Goal: Task Accomplishment & Management: Use online tool/utility

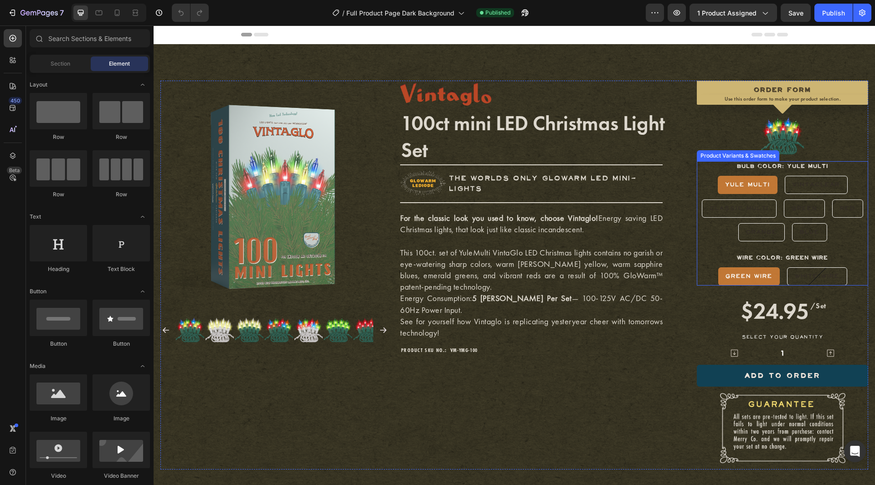
click at [718, 185] on div "Yule Multi" at bounding box center [748, 185] width 60 height 14
click at [747, 176] on input "Yule Multi Yule Multi Yule Multi" at bounding box center [747, 175] width 0 height 0
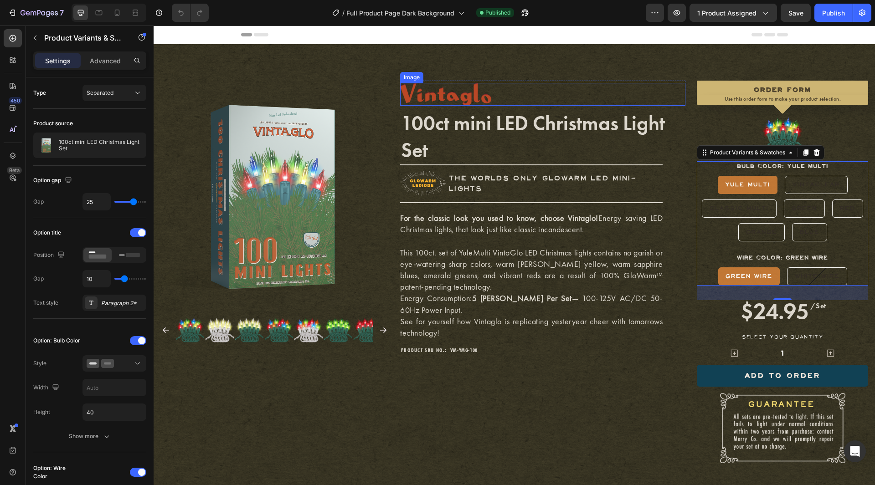
click at [471, 93] on img at bounding box center [445, 94] width 91 height 23
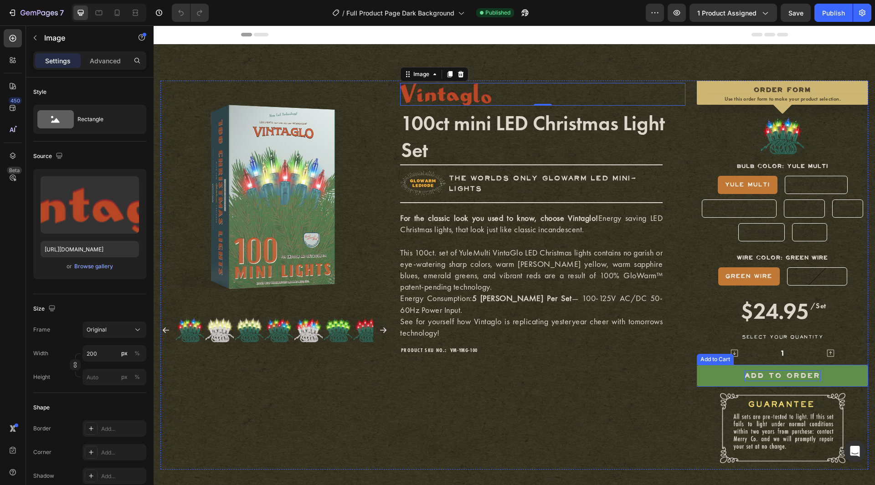
click at [762, 379] on div "ADD TO ORDER" at bounding box center [783, 376] width 76 height 11
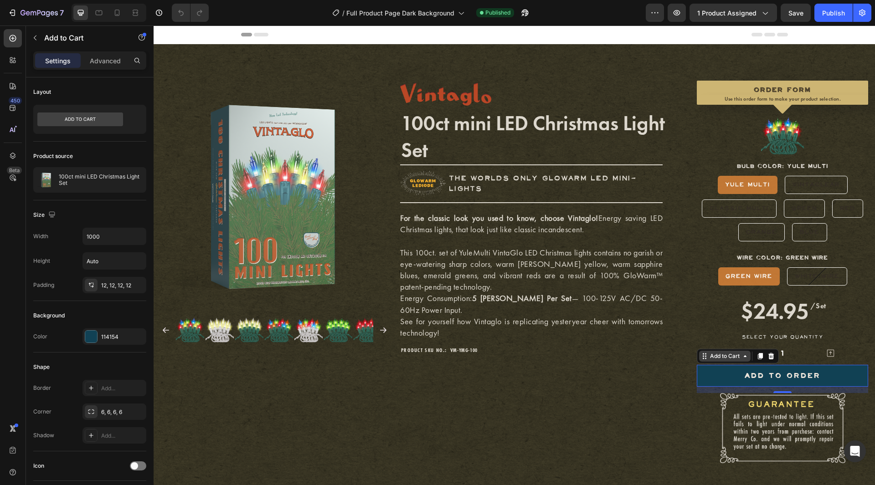
click at [726, 355] on div "Add to Cart" at bounding box center [724, 356] width 33 height 8
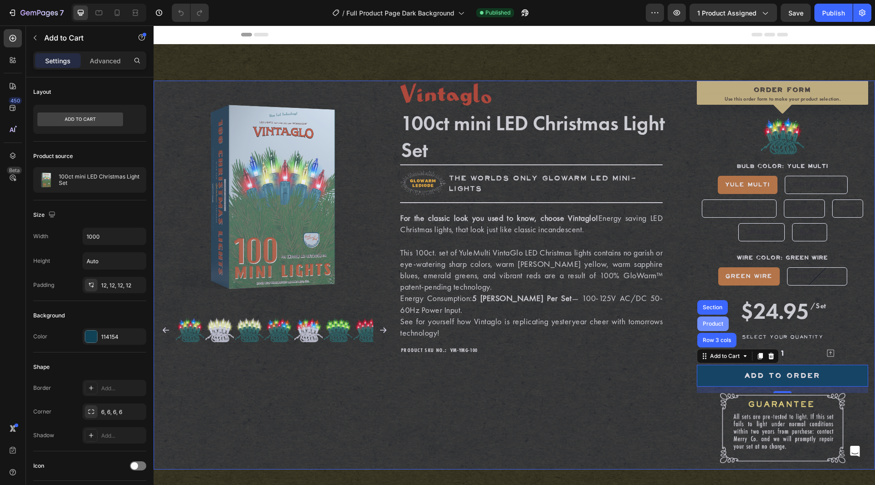
click at [706, 324] on div "Product" at bounding box center [713, 323] width 24 height 5
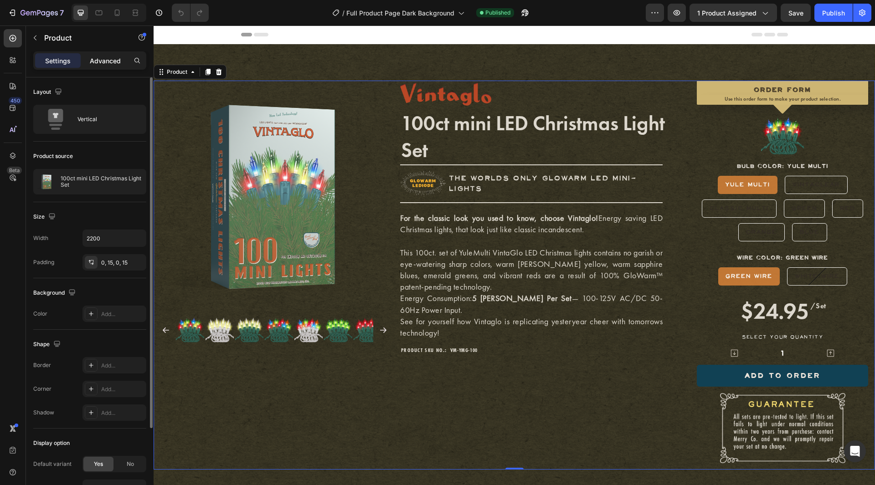
click at [113, 66] on div "Advanced" at bounding box center [105, 60] width 46 height 15
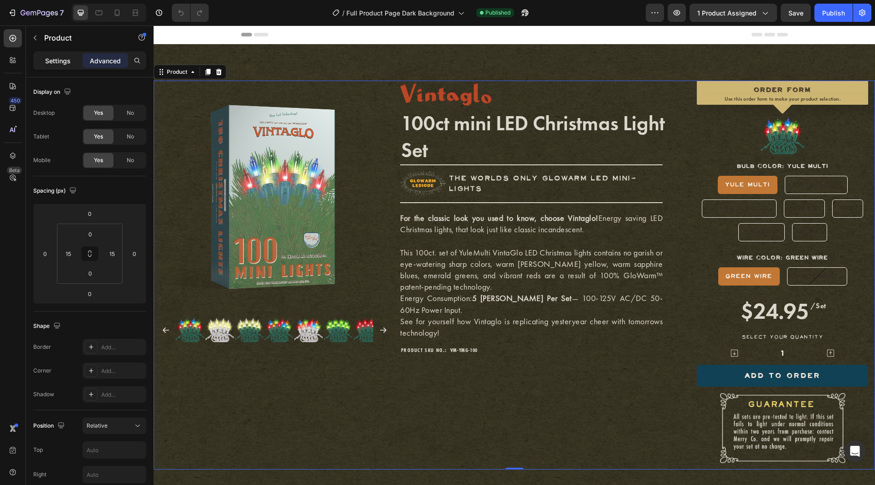
click at [59, 62] on p "Settings" at bounding box center [58, 61] width 26 height 10
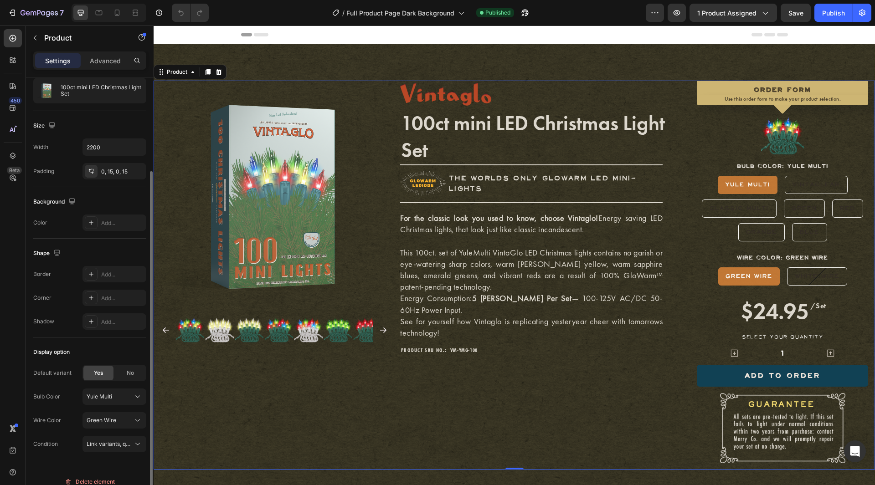
scroll to position [102, 0]
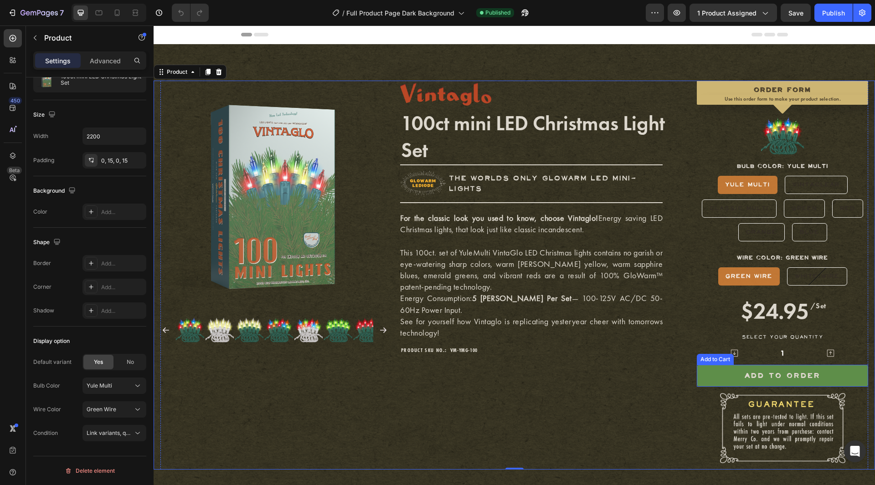
click at [712, 371] on button "ADD TO ORDER" at bounding box center [782, 376] width 171 height 22
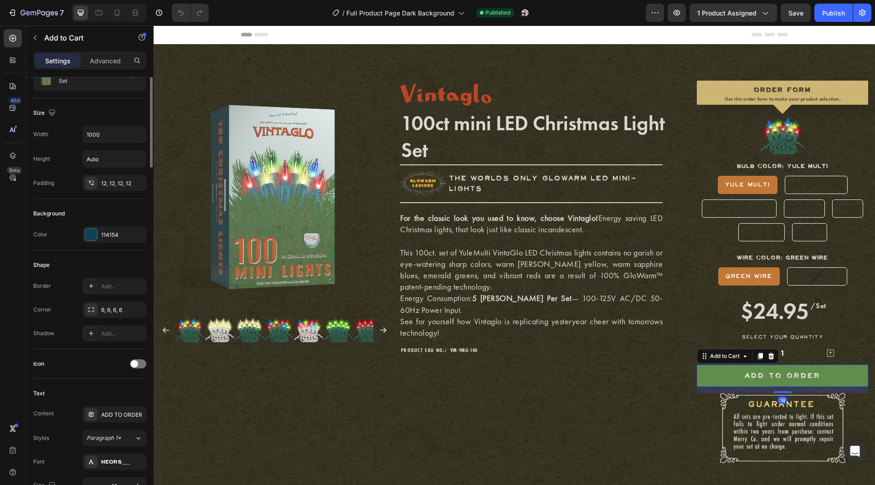
scroll to position [0, 0]
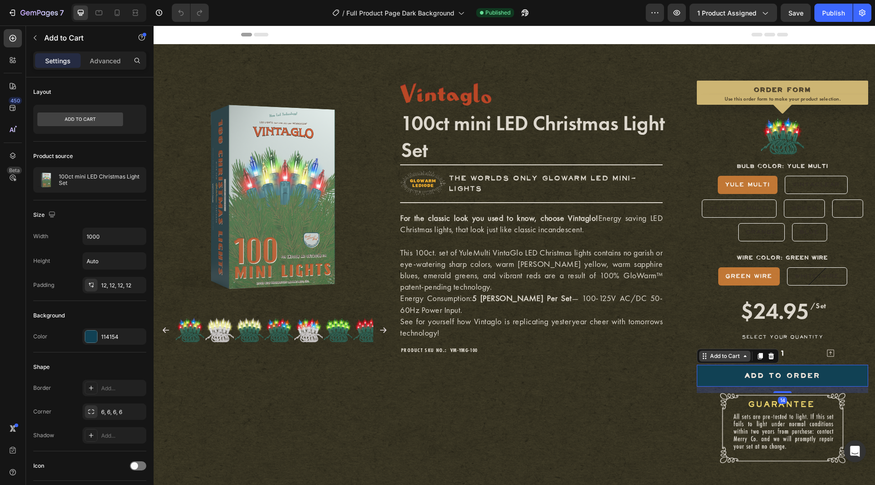
click at [710, 354] on div "Add to Cart" at bounding box center [724, 356] width 33 height 8
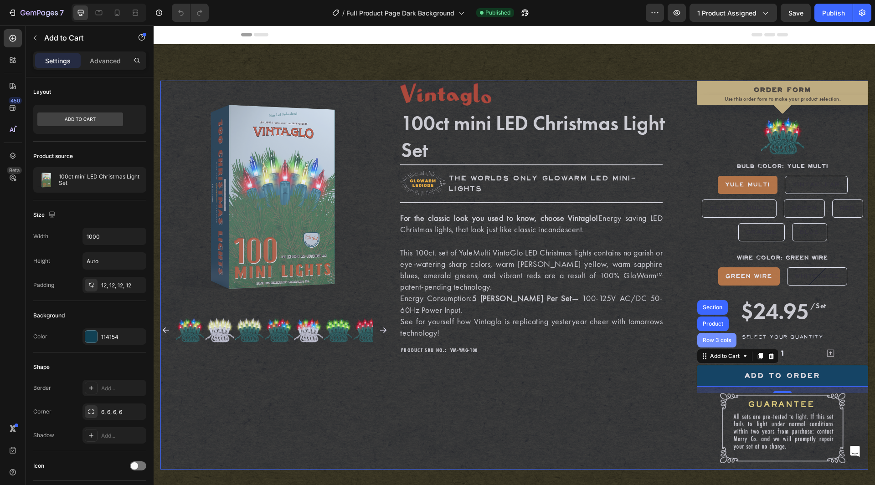
click at [710, 343] on div "Row 3 cols" at bounding box center [716, 340] width 39 height 15
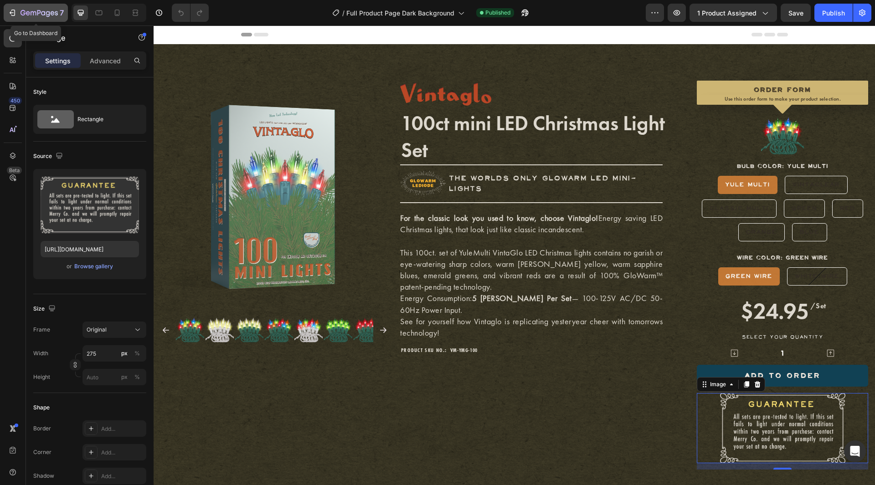
click at [16, 8] on div "7" at bounding box center [36, 12] width 56 height 11
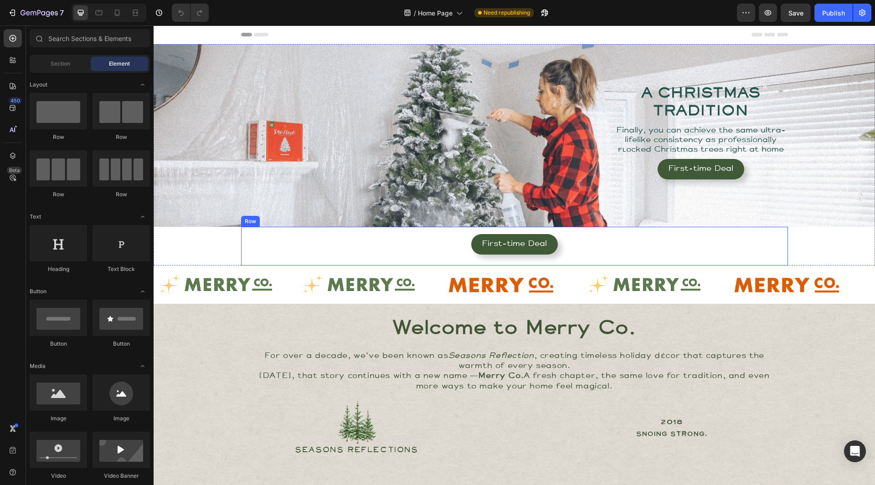
click at [241, 241] on div "First-time Deal Button Row" at bounding box center [514, 246] width 547 height 39
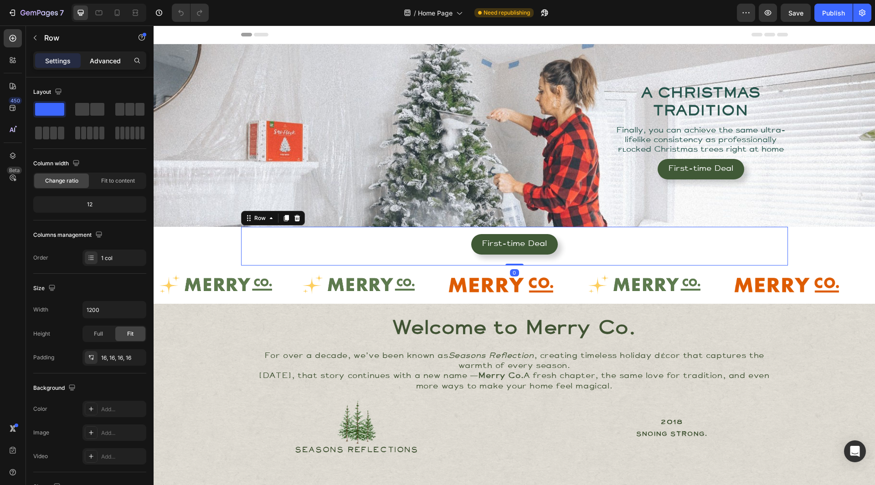
click at [102, 60] on p "Advanced" at bounding box center [105, 61] width 31 height 10
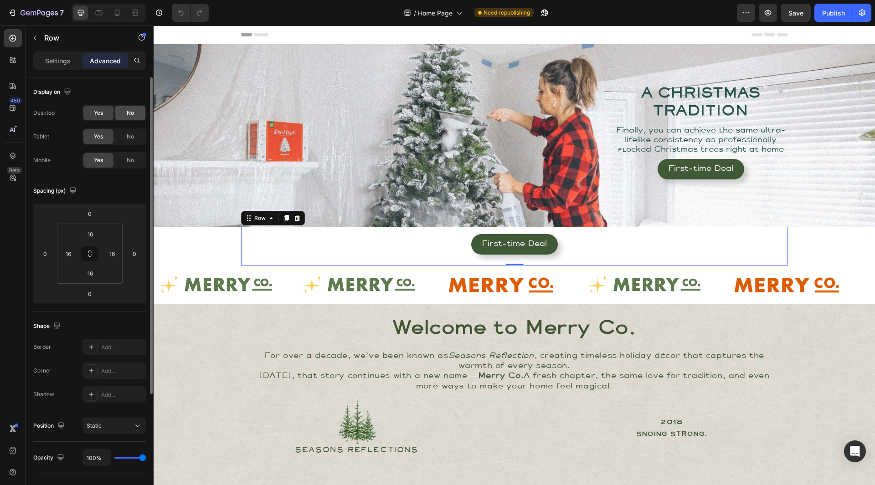
click at [124, 113] on div "No" at bounding box center [130, 113] width 30 height 15
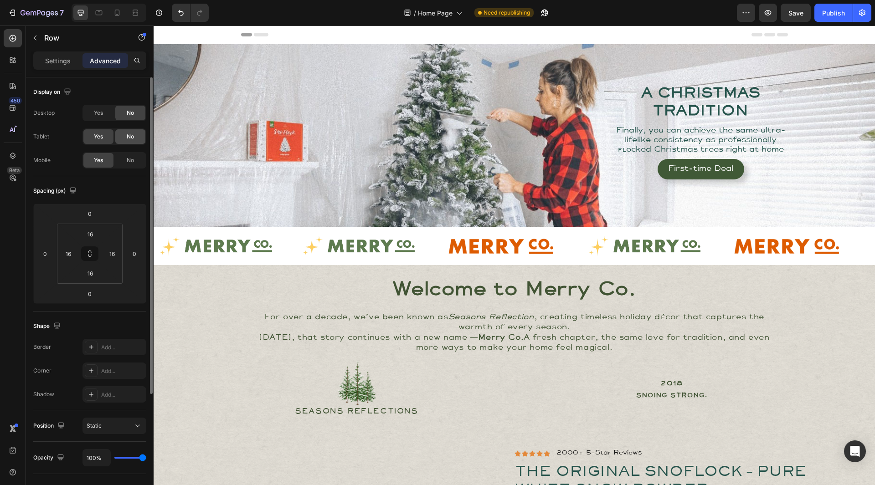
click at [127, 134] on span "No" at bounding box center [130, 137] width 7 height 8
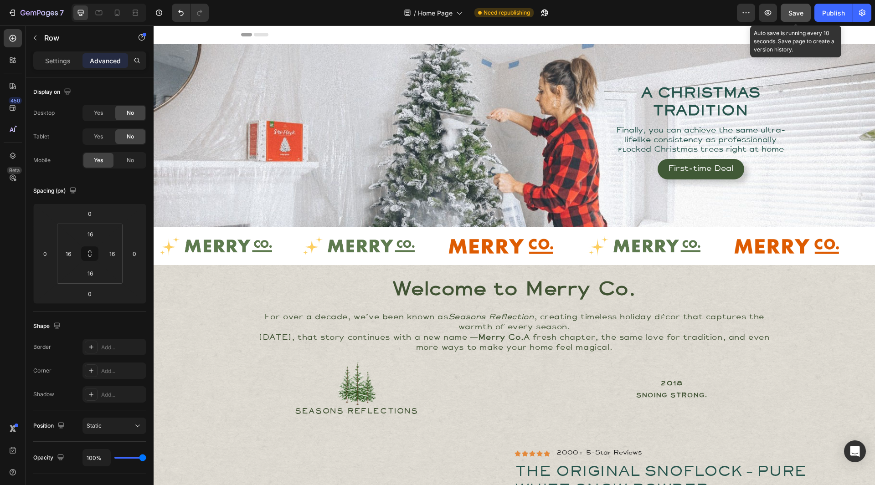
click at [798, 13] on span "Save" at bounding box center [795, 13] width 15 height 8
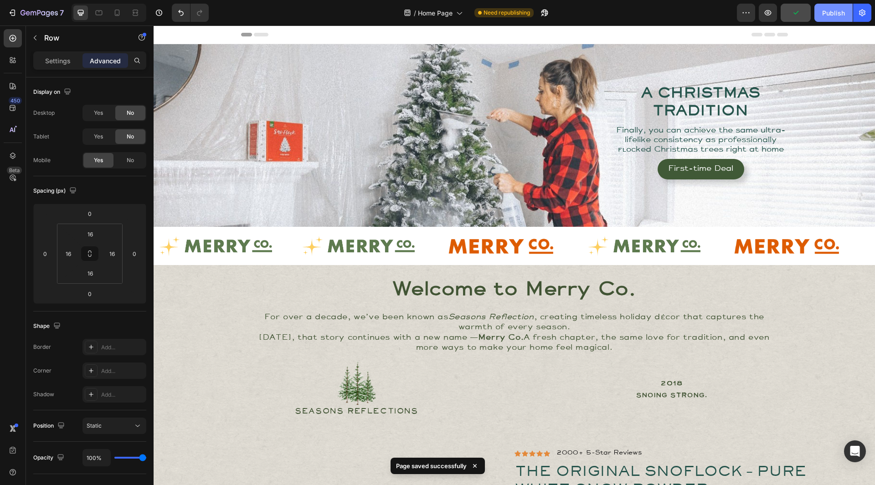
click at [831, 14] on div "Publish" at bounding box center [833, 13] width 23 height 10
